Goal: Task Accomplishment & Management: Understand process/instructions

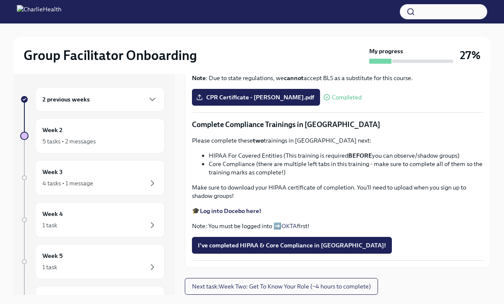
scroll to position [494, 0]
click at [228, 242] on span "I've completed HIPAA & Core Compliance in [GEOGRAPHIC_DATA]!" at bounding box center [292, 245] width 188 height 8
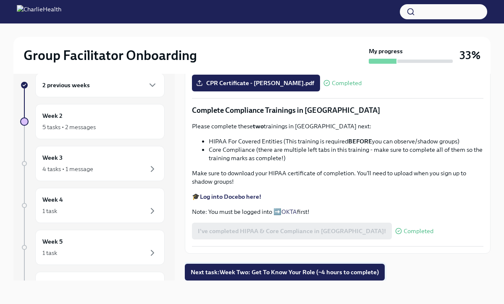
click at [263, 270] on span "Next task : Week Two: Get To Know Your Role (~4 hours to complete)" at bounding box center [285, 272] width 188 height 8
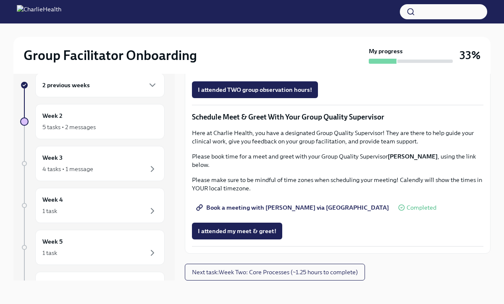
scroll to position [767, 0]
click at [265, 274] on span "Next task : Week Two: Core Processes (~1.25 hours to complete)" at bounding box center [275, 272] width 166 height 8
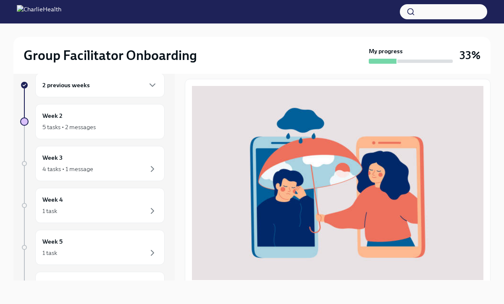
scroll to position [280, 0]
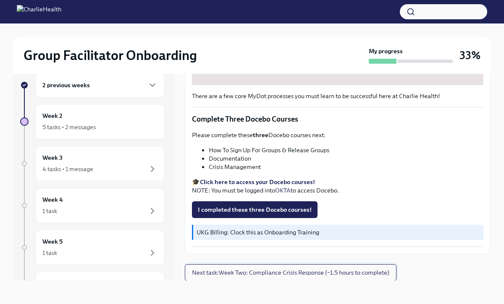
click at [236, 269] on span "Next task : Week Two: Compliance Crisis Response (~1.5 hours to complete)" at bounding box center [290, 273] width 197 height 8
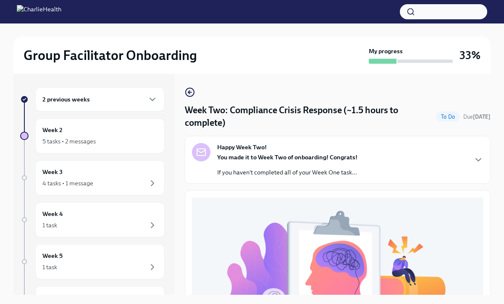
click at [74, 89] on div "2 previous weeks" at bounding box center [99, 99] width 129 height 24
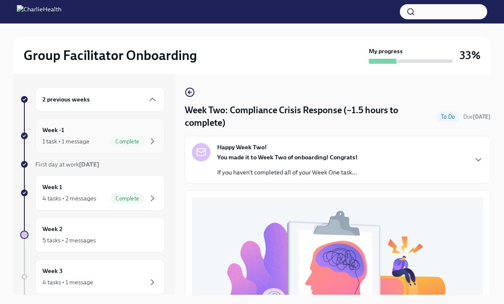
click at [73, 136] on div "Week -1 1 task • 1 message Complete" at bounding box center [99, 136] width 115 height 21
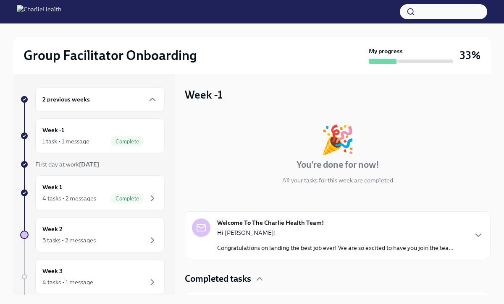
scroll to position [25, 0]
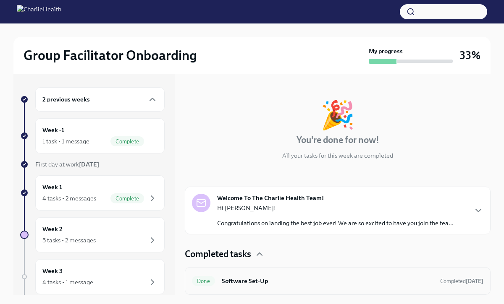
click at [242, 280] on h6 "Software Set-Up" at bounding box center [328, 281] width 212 height 9
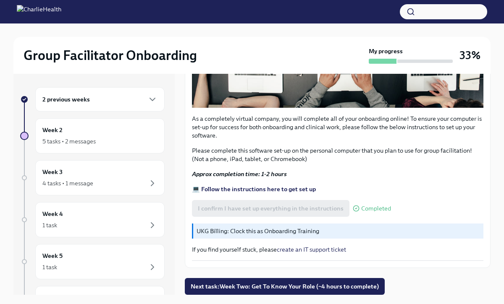
click at [90, 102] on div "2 previous weeks" at bounding box center [99, 99] width 115 height 10
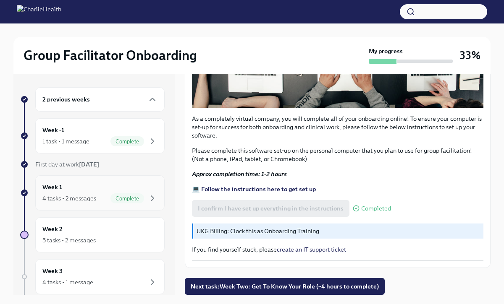
click at [76, 189] on div "Week 1 4 tasks • 2 messages Complete" at bounding box center [99, 193] width 115 height 21
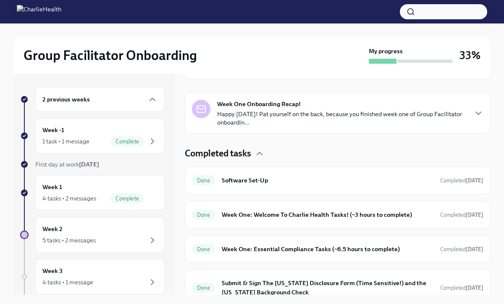
scroll to position [174, 0]
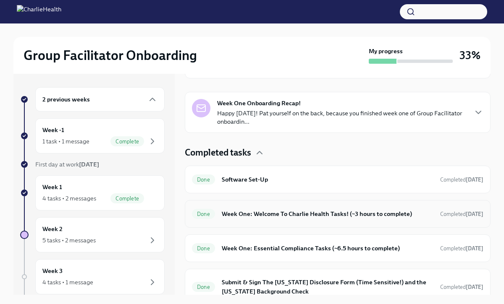
click at [256, 212] on h6 "Week One: Welcome To Charlie Health Tasks! (~3 hours to complete)" at bounding box center [328, 213] width 212 height 9
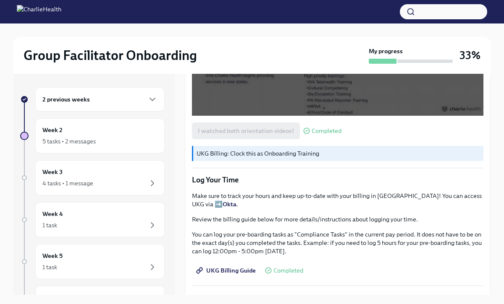
scroll to position [697, 0]
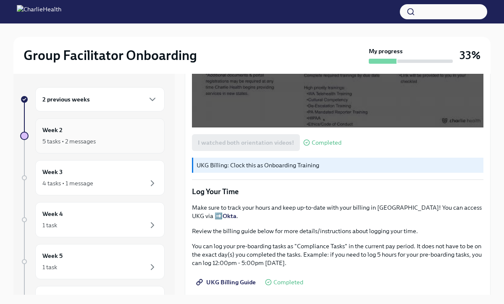
click at [103, 148] on div "Week 2 5 tasks • 2 messages" at bounding box center [99, 135] width 129 height 35
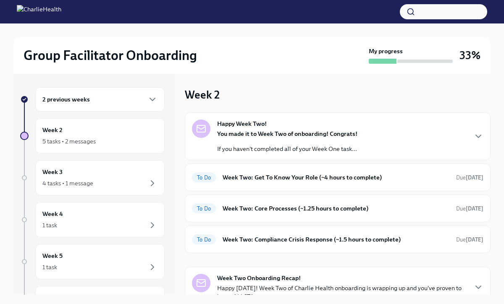
click at [99, 108] on div "2 previous weeks" at bounding box center [99, 99] width 129 height 24
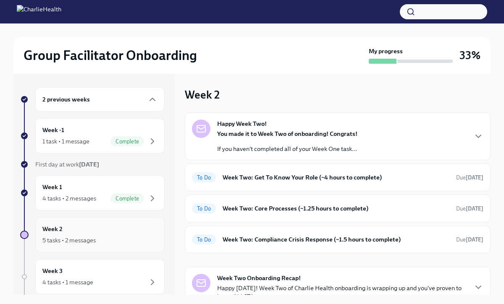
click at [83, 234] on div "Week 2 5 tasks • 2 messages" at bounding box center [99, 235] width 115 height 21
click at [254, 180] on h6 "Week Two: Get To Know Your Role (~4 hours to complete)" at bounding box center [335, 177] width 227 height 9
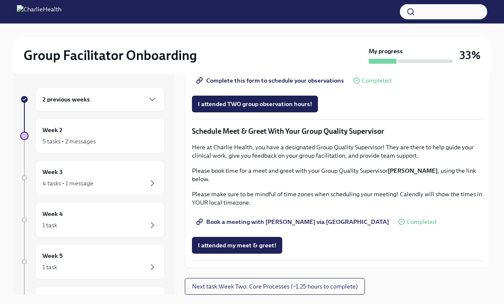
scroll to position [767, 0]
click at [113, 155] on div "2 previous weeks Week 2 5 tasks • 2 messages Week 3 4 tasks • 1 message Week 4 …" at bounding box center [92, 228] width 144 height 283
click at [94, 140] on div "5 tasks • 2 messages" at bounding box center [68, 141] width 53 height 8
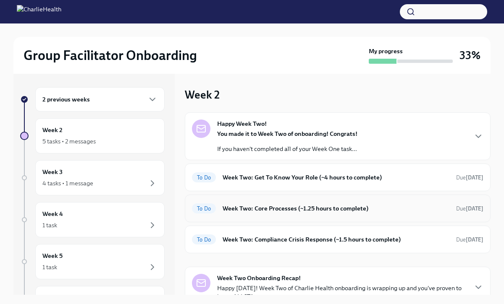
click at [241, 211] on h6 "Week Two: Core Processes (~1.25 hours to complete)" at bounding box center [335, 208] width 227 height 9
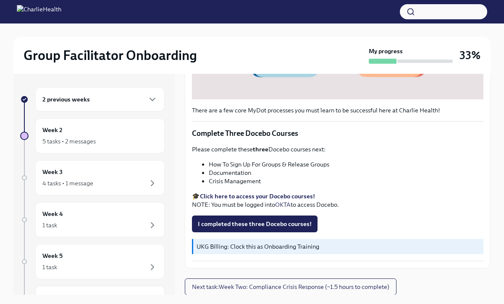
scroll to position [1, 0]
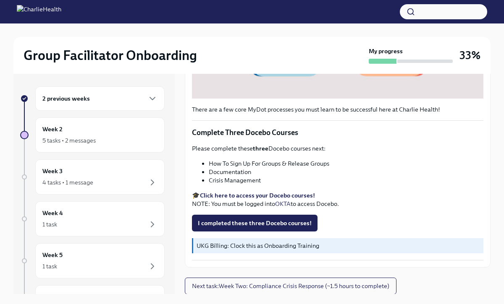
click at [82, 95] on h6 "2 previous weeks" at bounding box center [65, 98] width 47 height 9
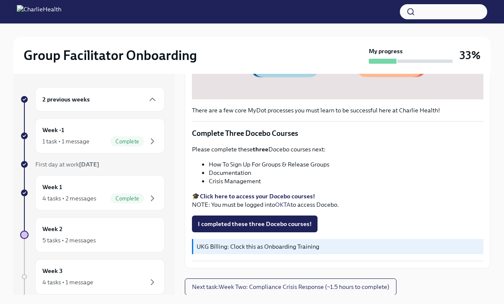
scroll to position [14, 0]
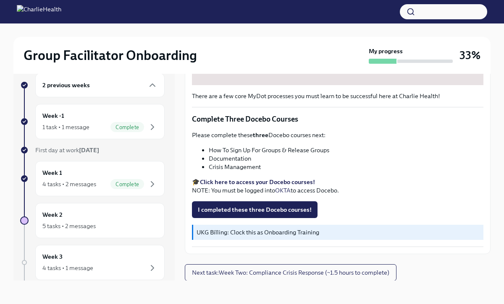
click at [392, 54] on strong "My progress" at bounding box center [386, 51] width 34 height 8
click at [476, 54] on h3 "33%" at bounding box center [469, 55] width 21 height 15
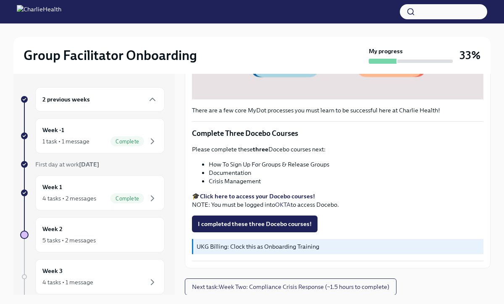
click at [68, 94] on div "2 previous weeks" at bounding box center [99, 99] width 129 height 24
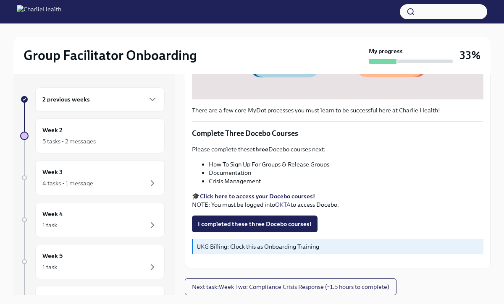
click at [68, 94] on div "2 previous weeks" at bounding box center [99, 99] width 129 height 24
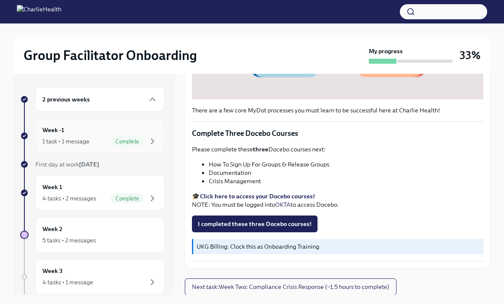
click at [62, 133] on h6 "Week -1" at bounding box center [53, 130] width 22 height 9
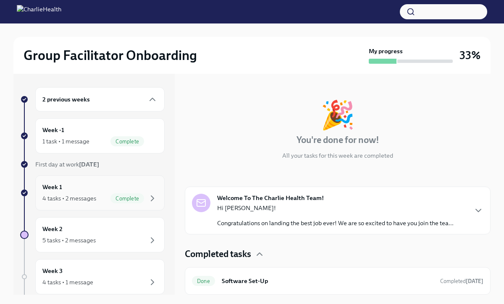
click at [86, 189] on div "Week 1 4 tasks • 2 messages Complete" at bounding box center [99, 193] width 115 height 21
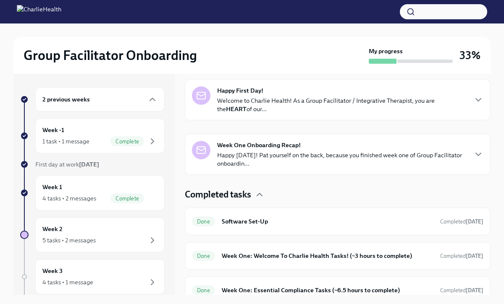
scroll to position [184, 0]
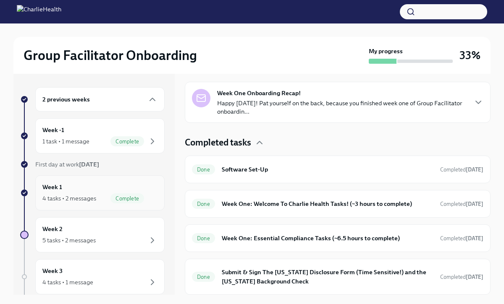
click at [88, 189] on div "Week 1 4 tasks • 2 messages Complete" at bounding box center [99, 193] width 115 height 21
click at [88, 223] on div "Week 2 5 tasks • 2 messages" at bounding box center [99, 234] width 129 height 35
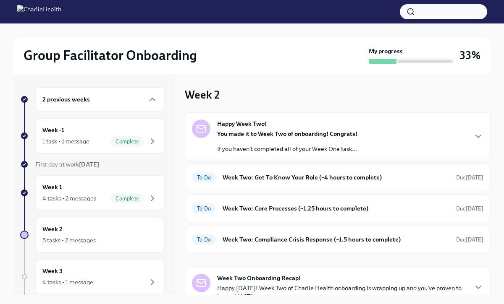
click at [237, 130] on p "You made it to Week Two of onboarding! Congrats!" at bounding box center [287, 134] width 140 height 8
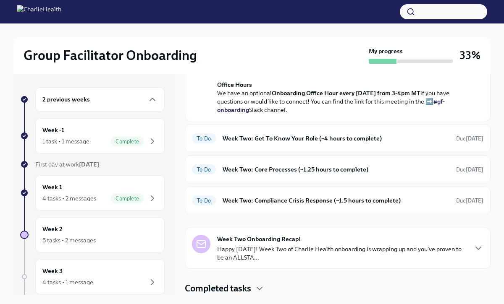
scroll to position [314, 0]
click at [235, 247] on p "Happy [DATE]! Week Two of Charlie Health onboarding is wrapping up and you've p…" at bounding box center [341, 253] width 249 height 17
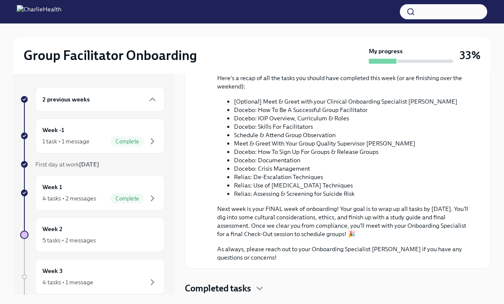
scroll to position [684, 0]
click at [225, 287] on h4 "Completed tasks" at bounding box center [218, 289] width 66 height 13
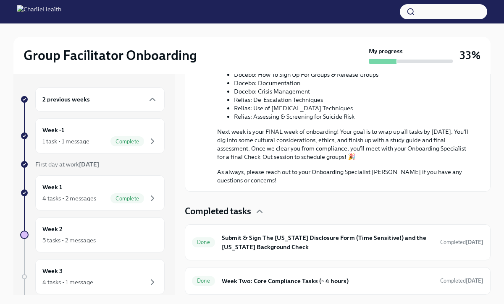
scroll to position [761, 0]
click at [225, 287] on div "Done Week Two: Core Compliance Tasks (~ 4 hours) Completed [DATE]" at bounding box center [337, 281] width 291 height 13
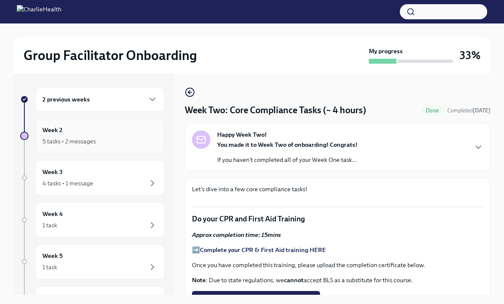
click at [106, 133] on div "Week 2 5 tasks • 2 messages" at bounding box center [99, 136] width 115 height 21
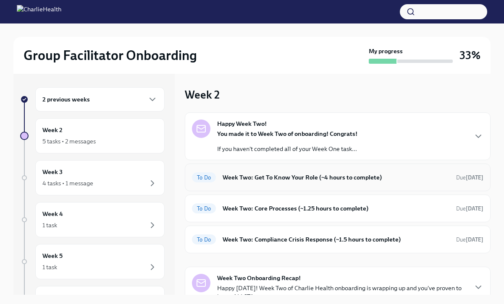
click at [260, 169] on div "To Do Week Two: Get To Know Your Role (~4 hours to complete) Due [DATE]" at bounding box center [338, 178] width 306 height 28
click at [264, 181] on h6 "Week Two: Get To Know Your Role (~4 hours to complete)" at bounding box center [335, 177] width 227 height 9
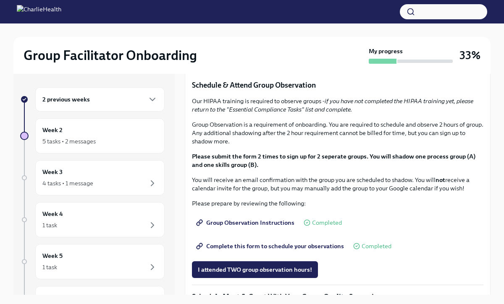
scroll to position [387, 0]
